Goal: Information Seeking & Learning: Learn about a topic

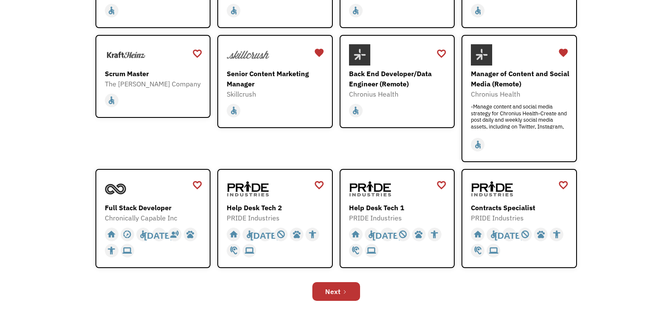
scroll to position [204, 0]
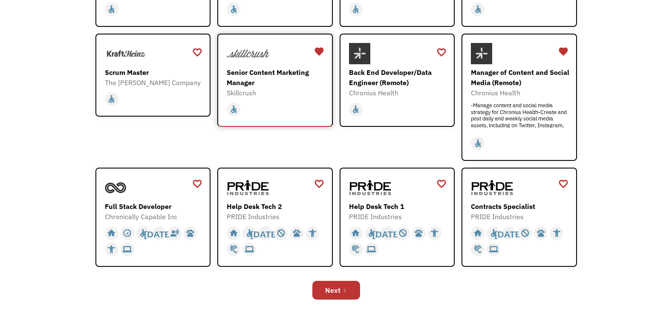
click at [242, 84] on div "Senior Content Marketing Manager" at bounding box center [276, 77] width 99 height 20
click at [49, 197] on div "Open job positions You have X liked items Search search Filter by category Admi…" at bounding box center [336, 76] width 672 height 493
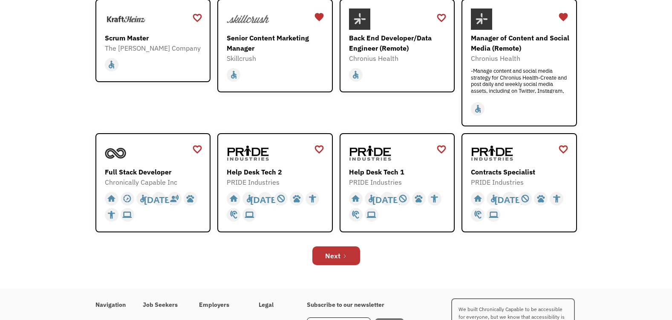
scroll to position [256, 0]
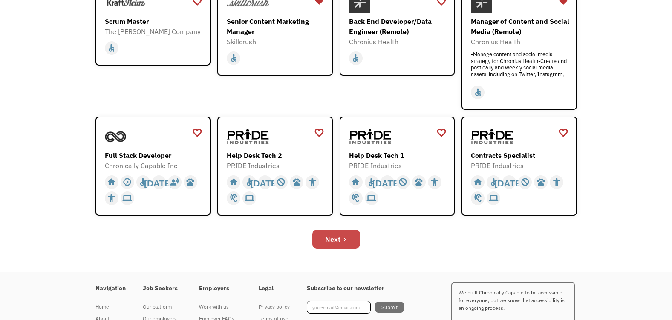
click at [334, 241] on div "Next" at bounding box center [332, 239] width 15 height 10
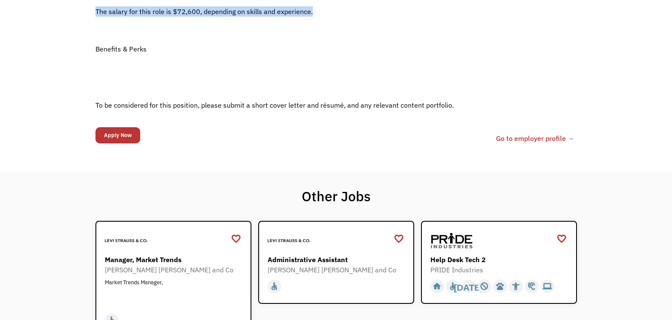
scroll to position [661, 0]
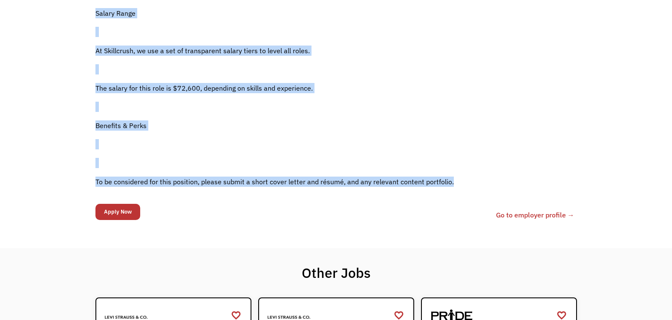
drag, startPoint x: 92, startPoint y: 195, endPoint x: 491, endPoint y: 177, distance: 398.6
copy div "Job Description Filter using keywords <p style="border: 0px; margin: 0px; outli…"
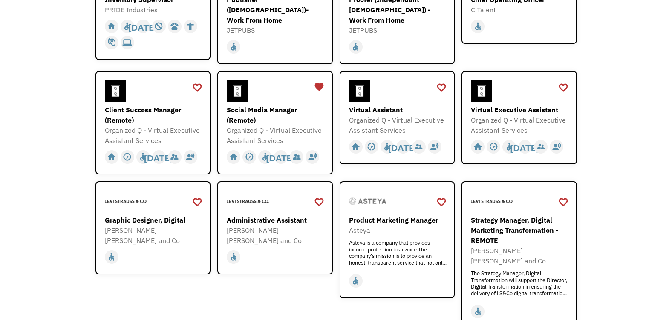
scroll to position [204, 0]
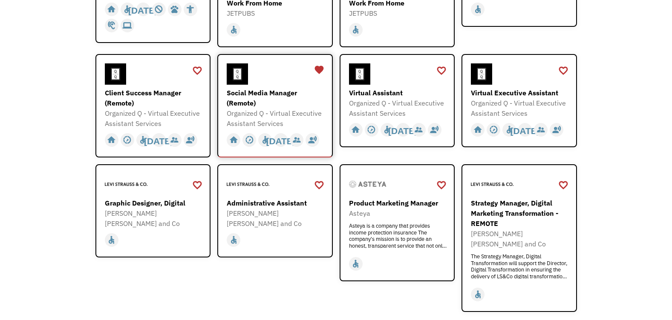
click at [242, 89] on div "Social Media Manager (Remote)" at bounding box center [276, 98] width 99 height 20
click at [243, 271] on div "favorite_border favorite Saving Administrative Assistant Levi Strauss and Co ht…" at bounding box center [274, 238] width 115 height 148
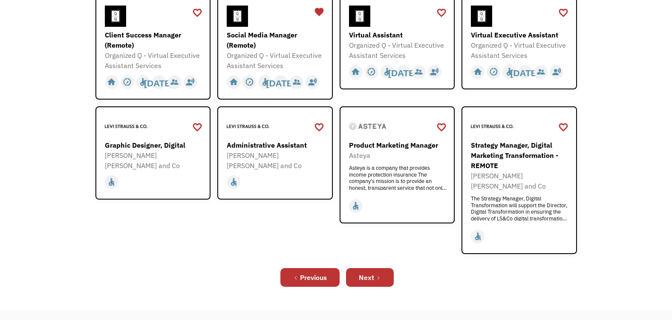
scroll to position [273, 0]
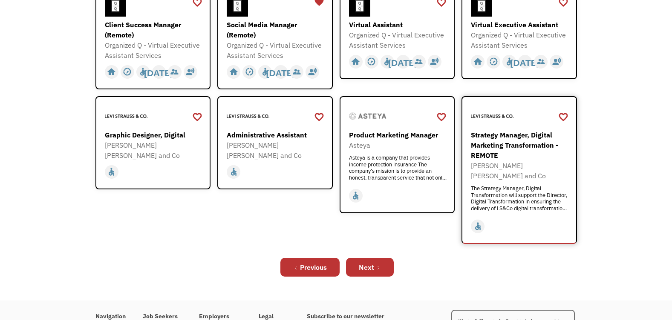
click at [527, 131] on div "Strategy Manager, Digital Marketing Transformation - REMOTE" at bounding box center [520, 145] width 99 height 31
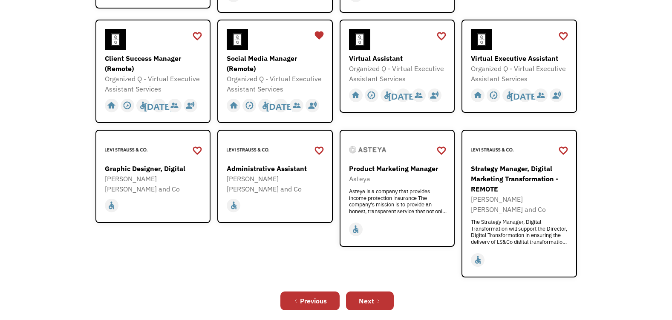
scroll to position [256, 0]
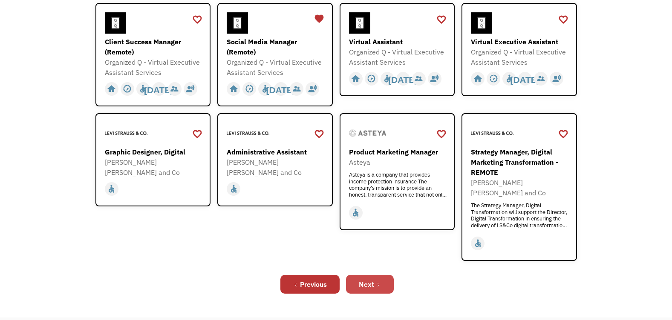
click at [382, 275] on link "Next" at bounding box center [370, 284] width 48 height 19
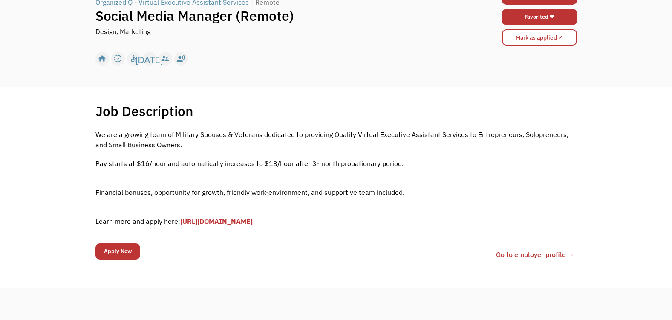
scroll to position [68, 0]
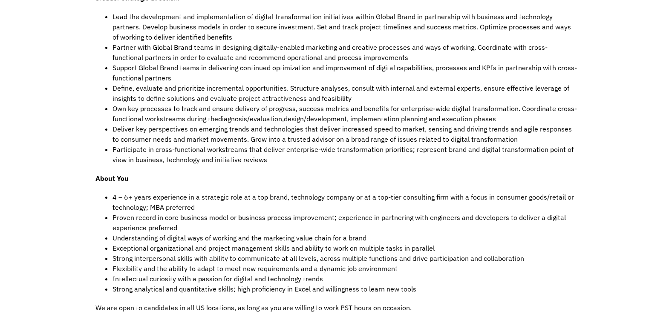
scroll to position [409, 0]
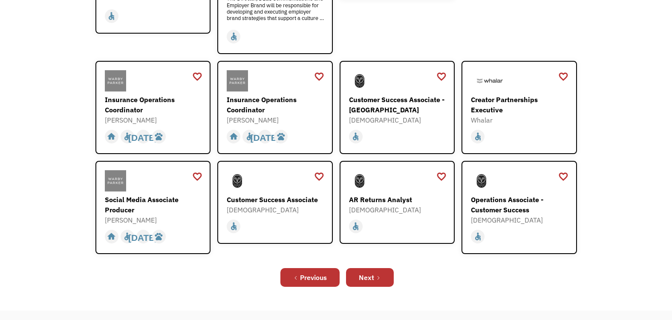
scroll to position [239, 0]
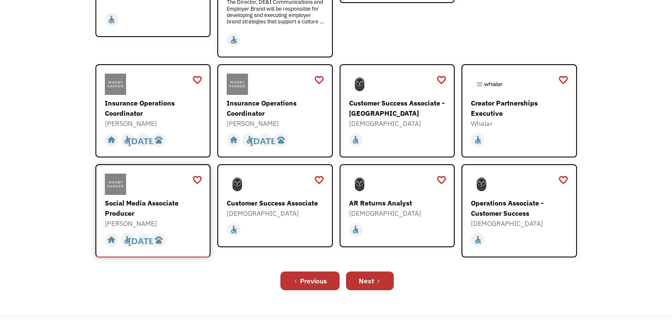
click at [133, 202] on div "Social Media Associate Producer" at bounding box center [154, 208] width 99 height 20
click at [374, 276] on div "Next" at bounding box center [366, 281] width 15 height 10
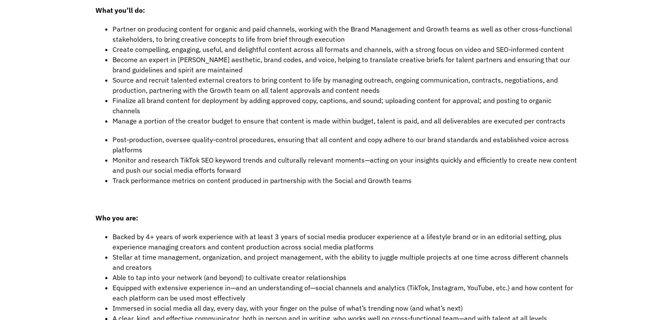
scroll to position [290, 0]
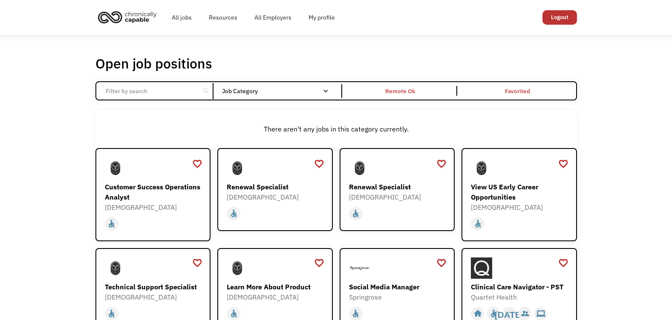
click at [51, 173] on div "Open job positions You have X liked items Search search Filter by category Admi…" at bounding box center [336, 266] width 672 height 463
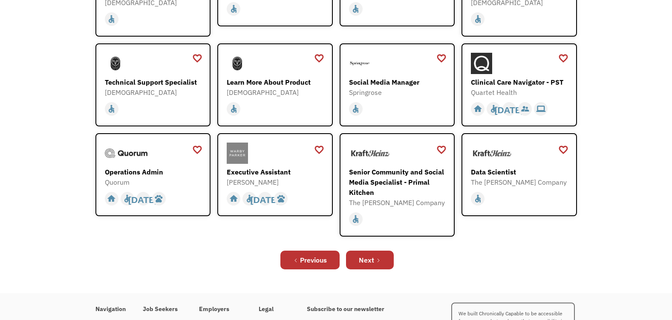
scroll to position [221, 0]
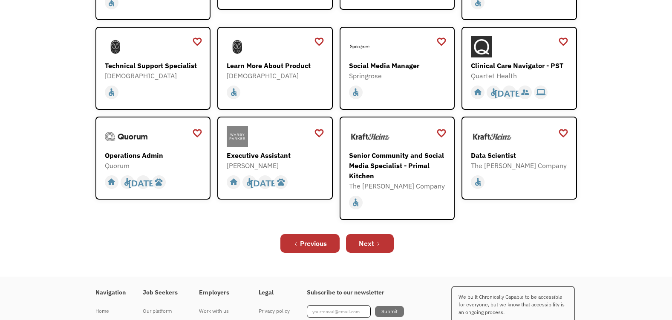
click at [45, 90] on div "Open job positions You have X liked items Search search Filter by category Admi…" at bounding box center [336, 44] width 672 height 463
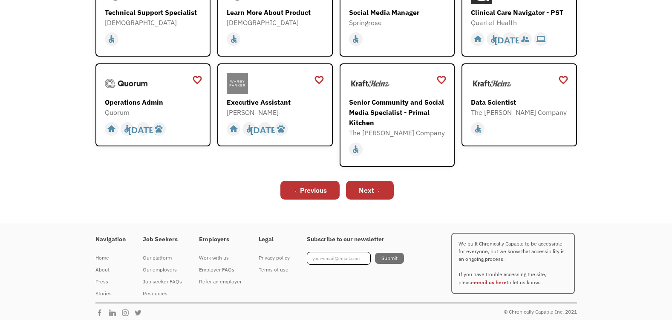
scroll to position [280, 0]
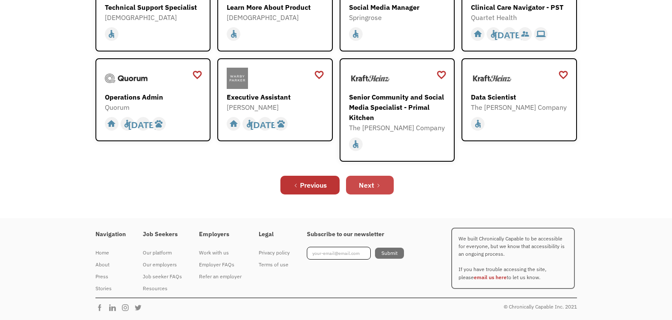
click at [378, 185] on icon "Next Page" at bounding box center [378, 185] width 5 height 5
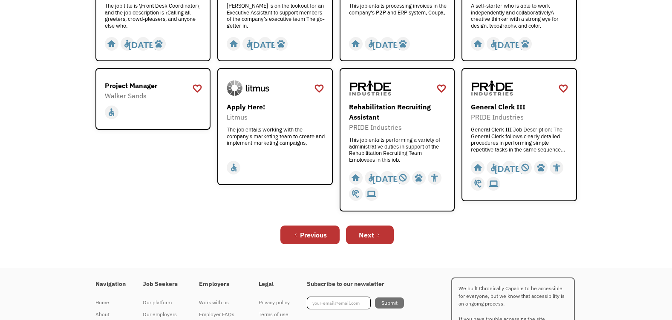
scroll to position [324, 0]
